Goal: Find contact information: Find contact information

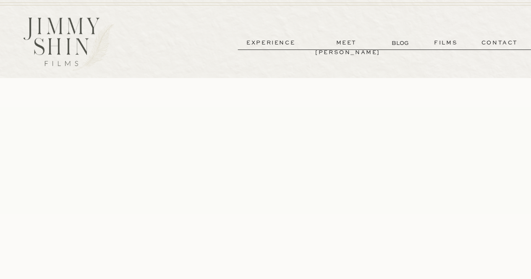
click at [448, 44] on p "films" at bounding box center [445, 43] width 41 height 10
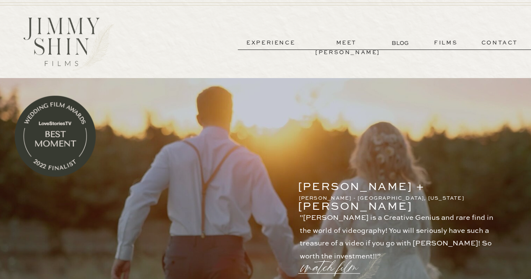
click at [506, 42] on p "contact" at bounding box center [499, 43] width 60 height 10
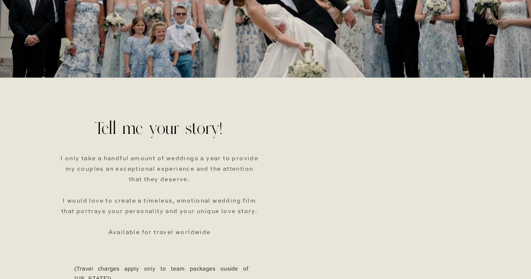
scroll to position [42, 0]
